Goal: Transaction & Acquisition: Obtain resource

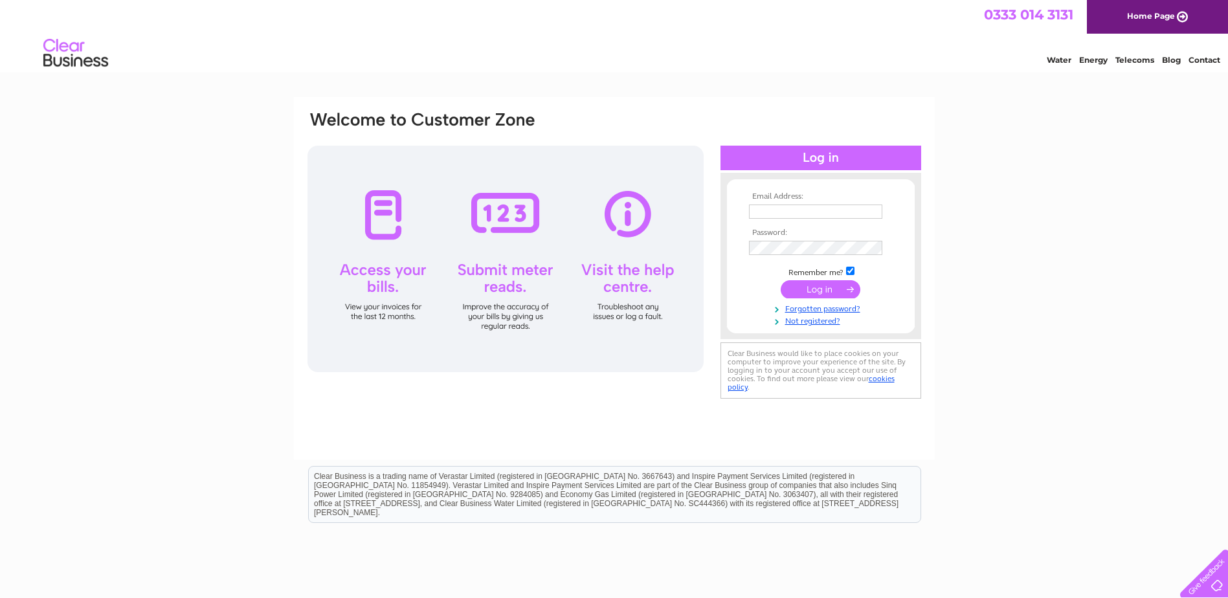
type input "[PERSON_NAME][EMAIL_ADDRESS][PERSON_NAME][DOMAIN_NAME]"
click at [832, 294] on input "submit" at bounding box center [821, 289] width 80 height 18
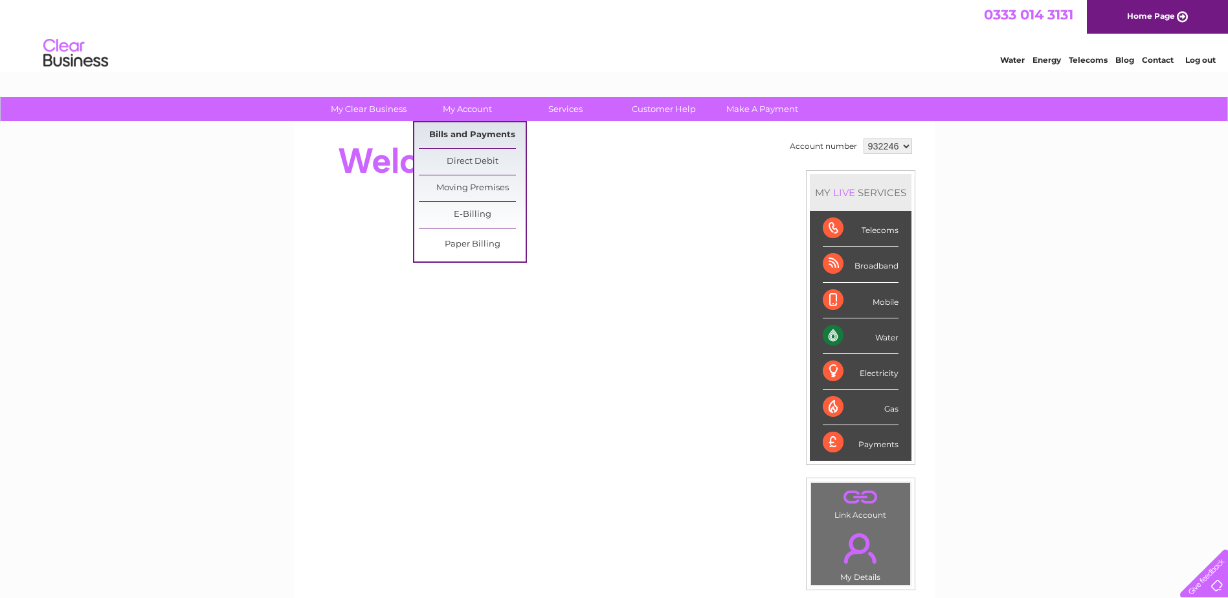
click at [460, 131] on link "Bills and Payments" at bounding box center [472, 135] width 107 height 26
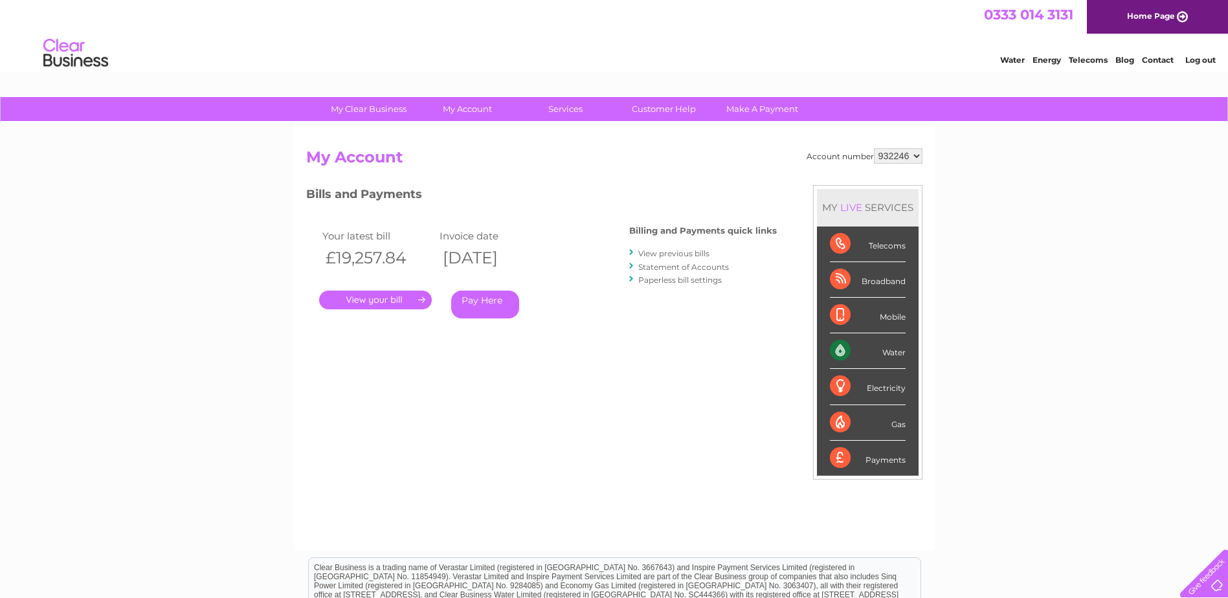
click at [395, 300] on link "." at bounding box center [375, 300] width 113 height 19
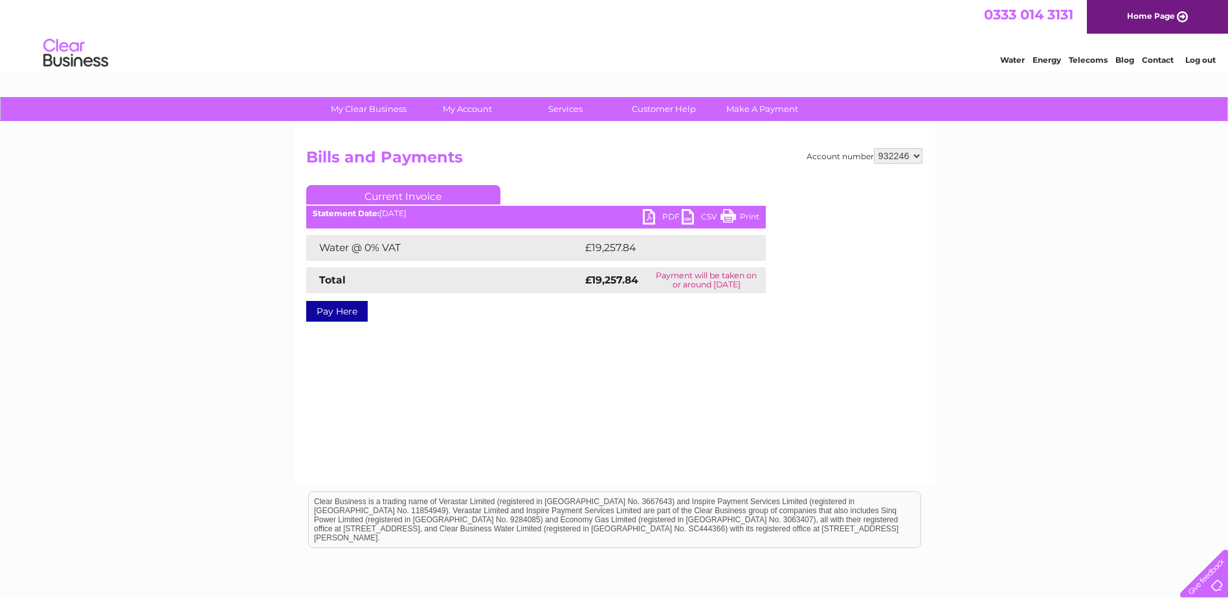
click at [652, 217] on link "PDF" at bounding box center [662, 218] width 39 height 19
